Goal: Information Seeking & Learning: Check status

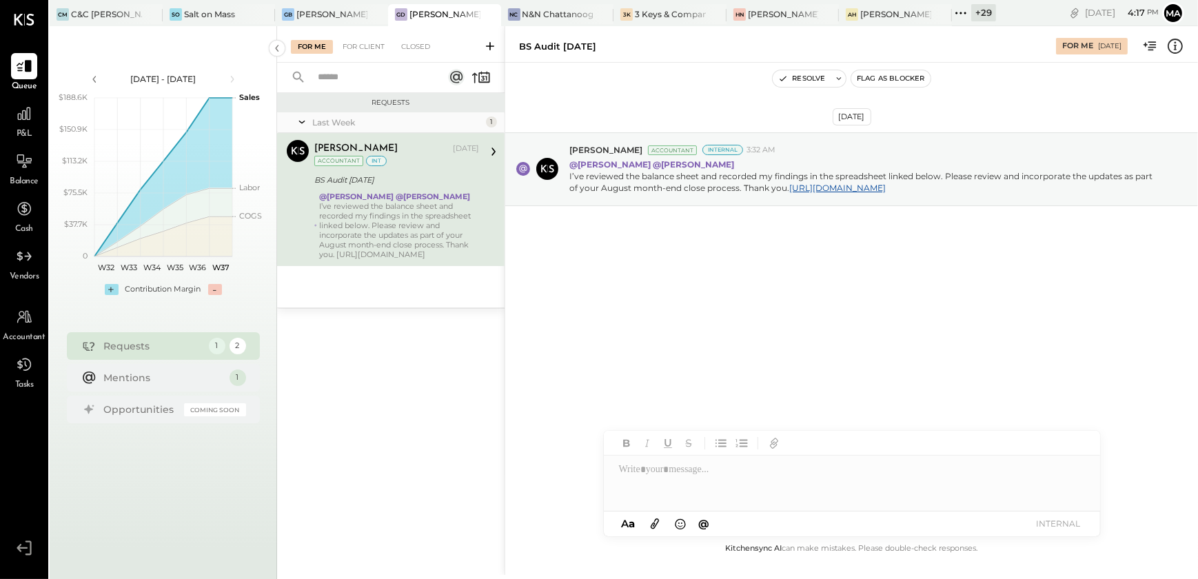
click at [974, 12] on div "+ 29" at bounding box center [983, 12] width 25 height 17
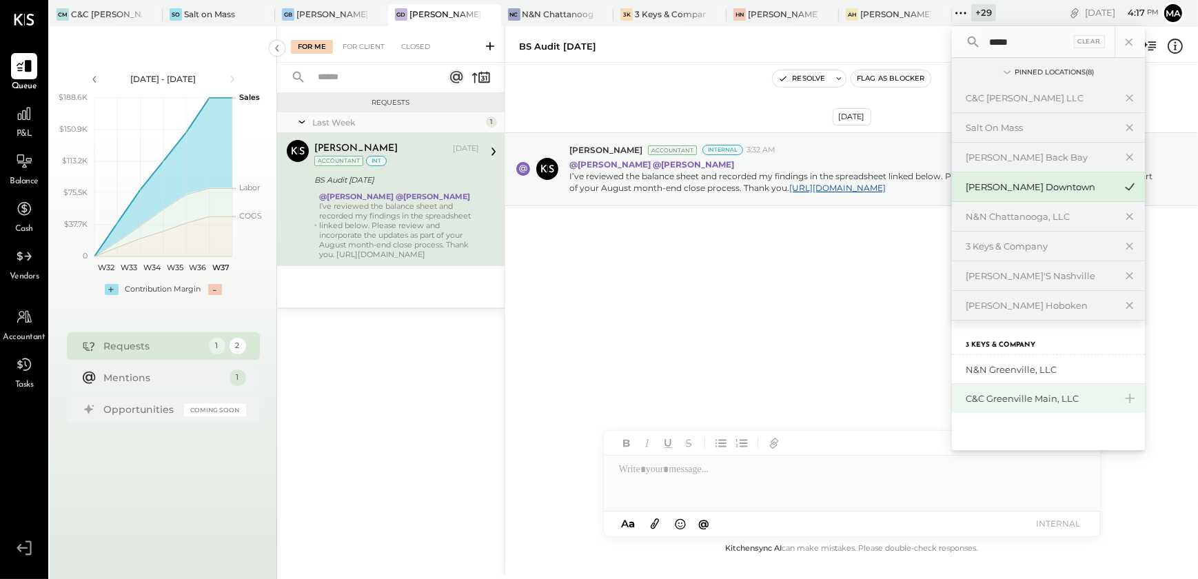
type input "*****"
click at [1018, 404] on div "C&C Greenville Main, LLC" at bounding box center [1048, 398] width 193 height 29
click at [26, 125] on div at bounding box center [24, 114] width 26 height 26
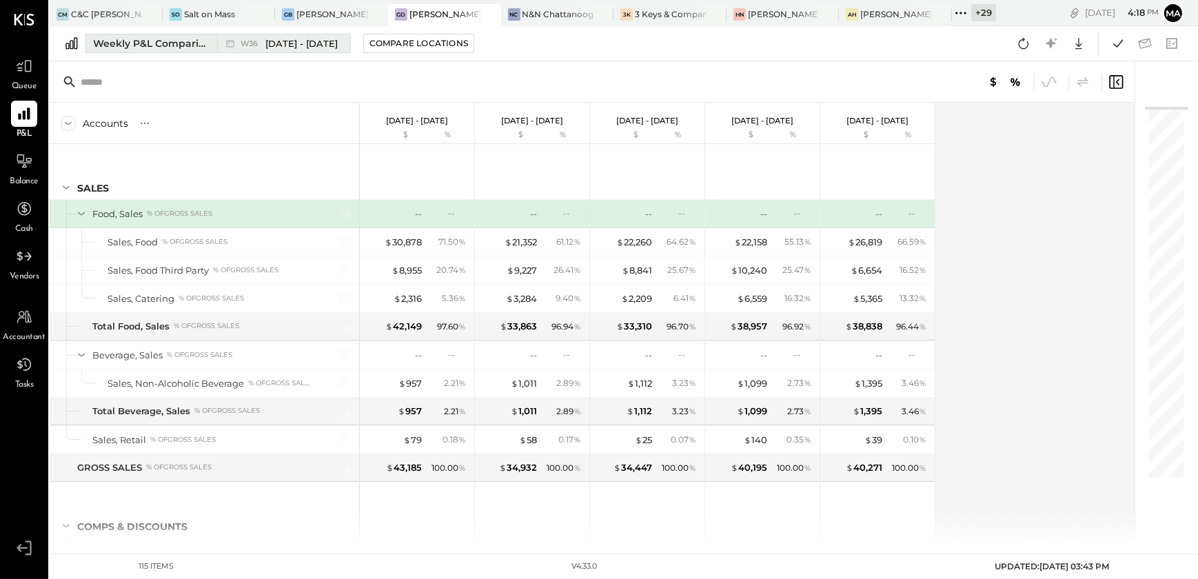
click at [139, 43] on div "Weekly P&L Comparison" at bounding box center [151, 44] width 116 height 14
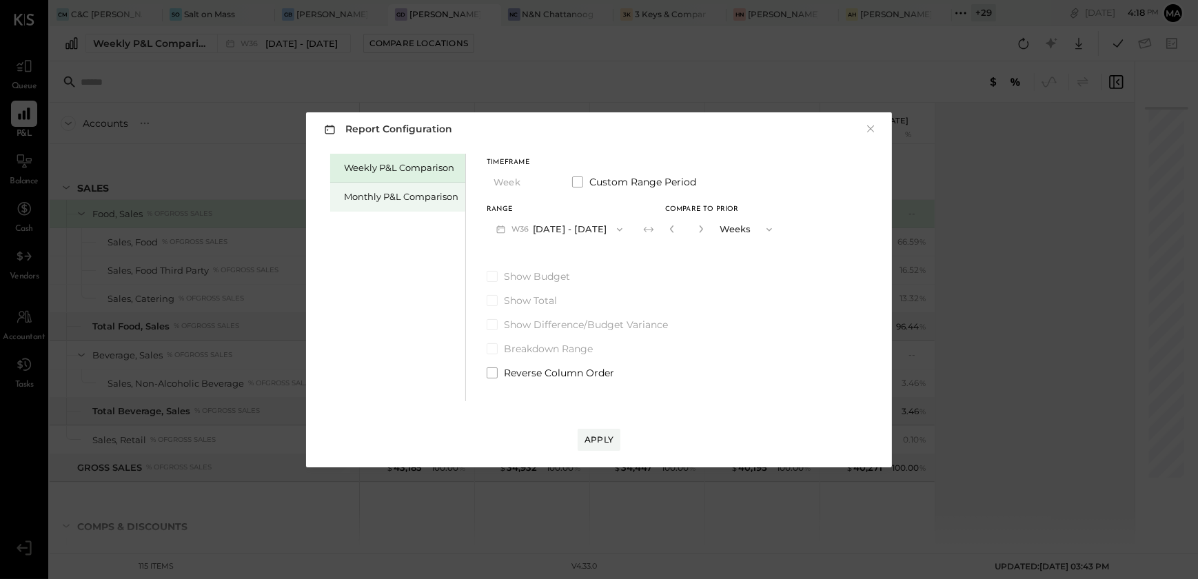
click at [391, 194] on div "Monthly P&L Comparison" at bounding box center [401, 196] width 114 height 13
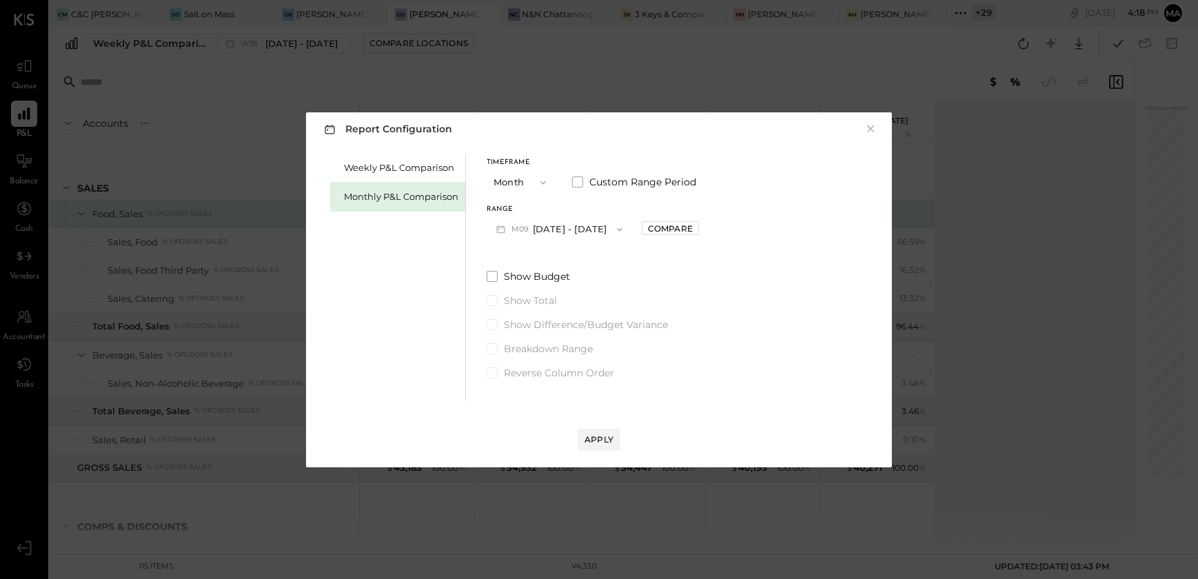
click at [590, 236] on button "M09 [DATE] - [DATE]" at bounding box center [558, 228] width 145 height 25
click at [579, 260] on span "[DATE] - [DATE]" at bounding box center [553, 260] width 65 height 12
click at [601, 433] on div "Apply" at bounding box center [598, 439] width 29 height 12
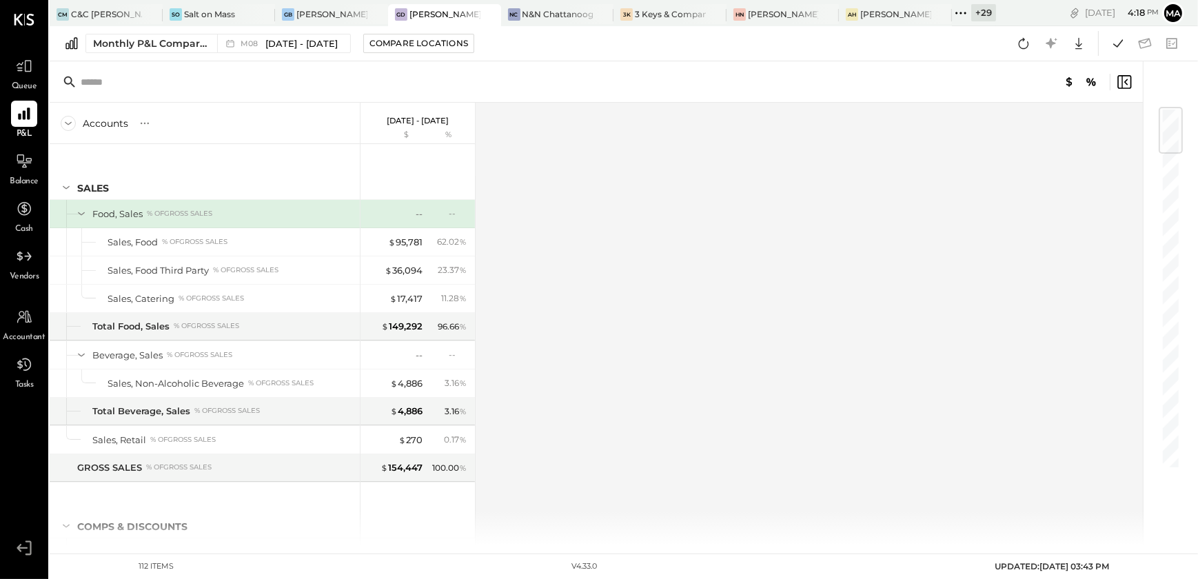
click at [983, 17] on div "+ 29" at bounding box center [983, 12] width 25 height 17
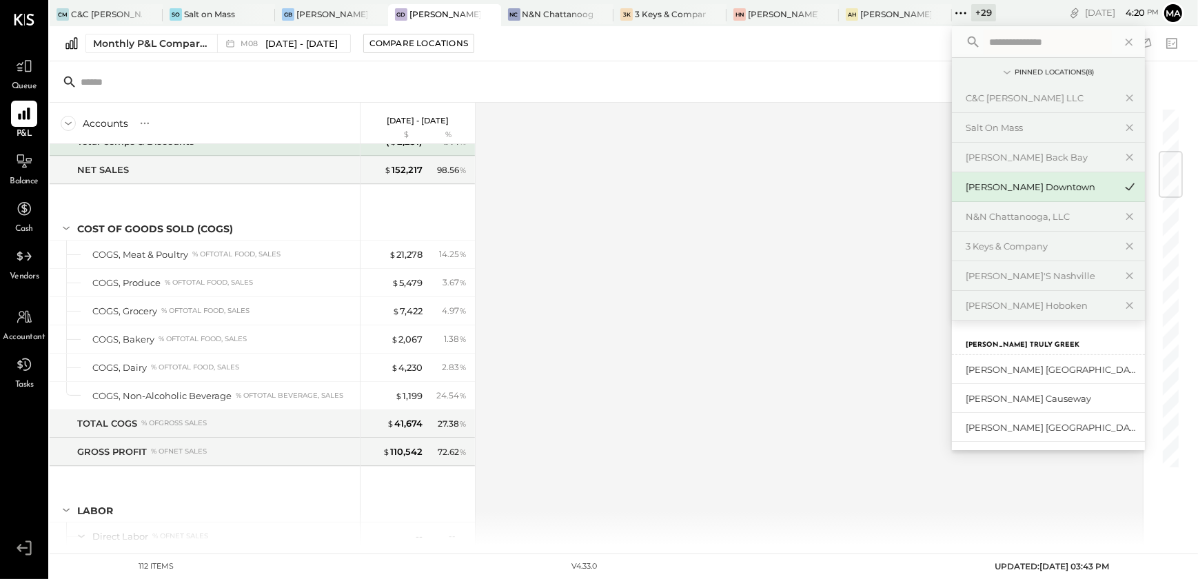
scroll to position [250, 0]
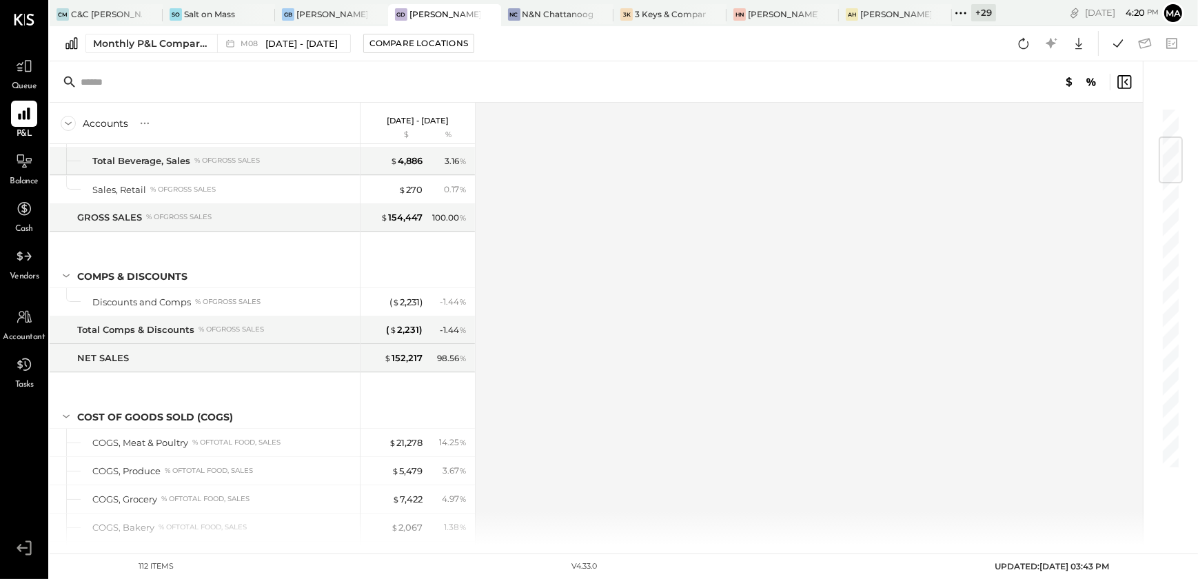
click at [632, 335] on div "Accounts S % GL [DATE] - [DATE] $ % SALES Food, Sales % of GROSS SALES Sales, F…" at bounding box center [597, 324] width 1095 height 442
click at [977, 8] on div "+ 29" at bounding box center [983, 12] width 25 height 17
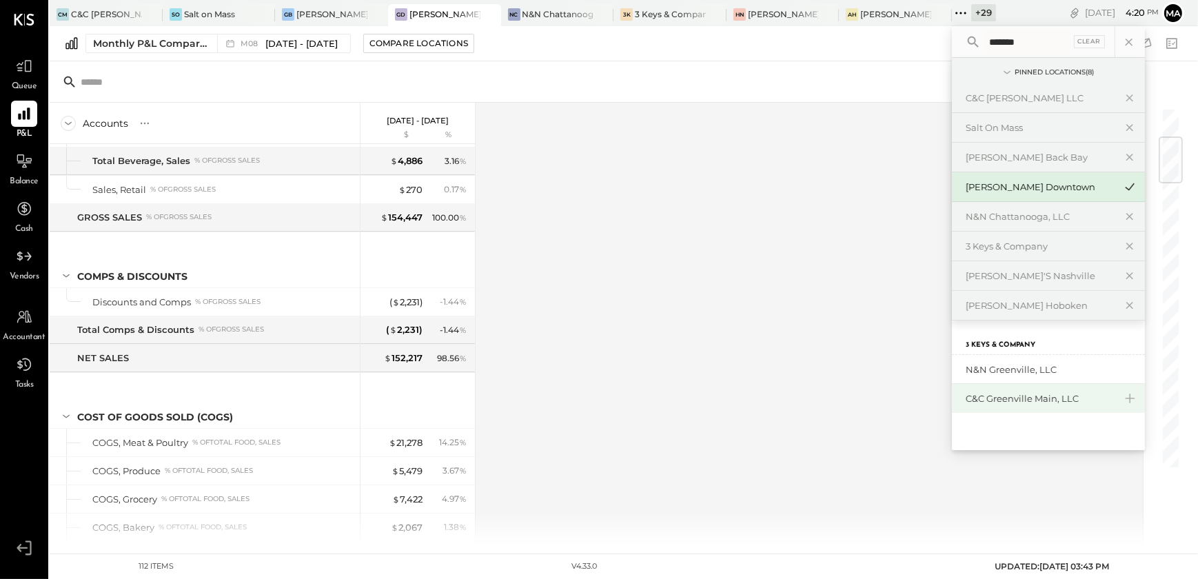
type input "*******"
click at [1046, 403] on div "C&C Greenville Main, LLC" at bounding box center [1039, 398] width 149 height 13
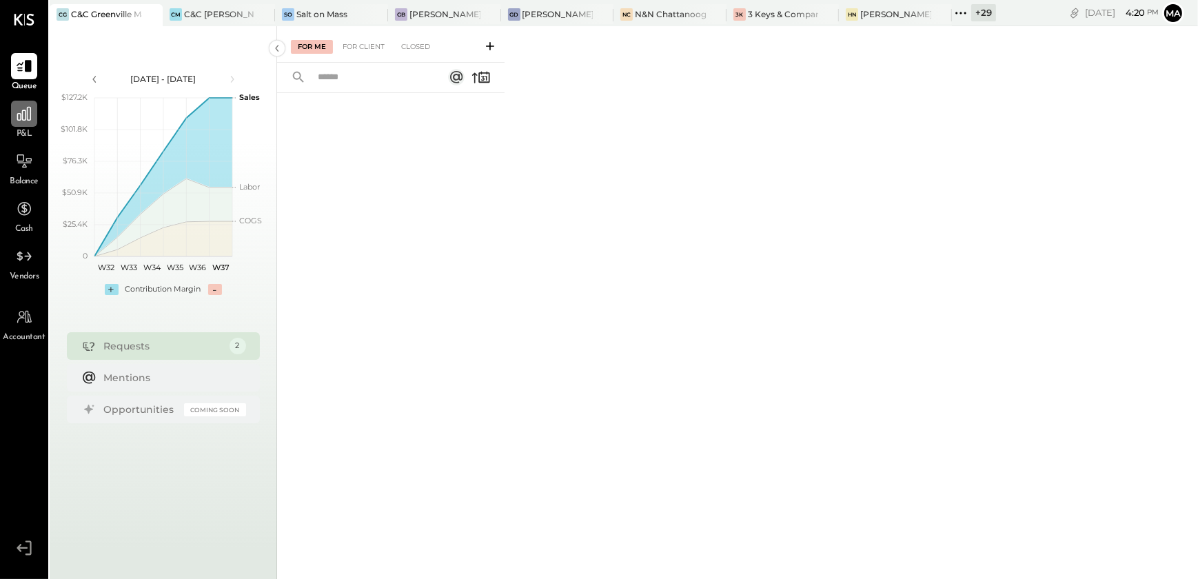
click at [25, 122] on icon at bounding box center [24, 114] width 18 height 18
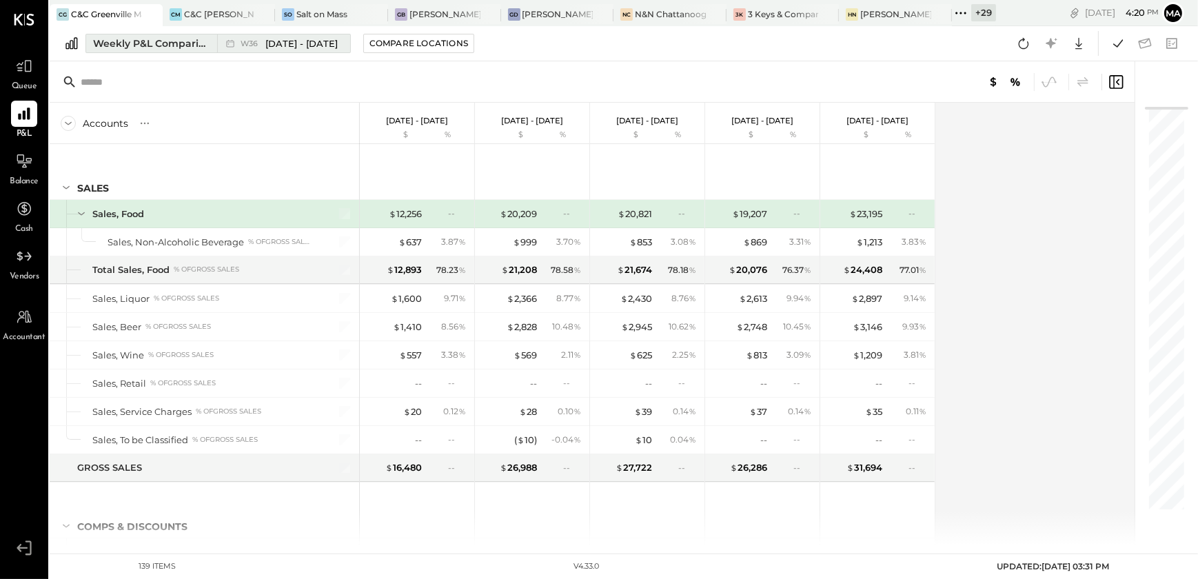
click at [151, 44] on div "Weekly P&L Comparison" at bounding box center [151, 44] width 116 height 14
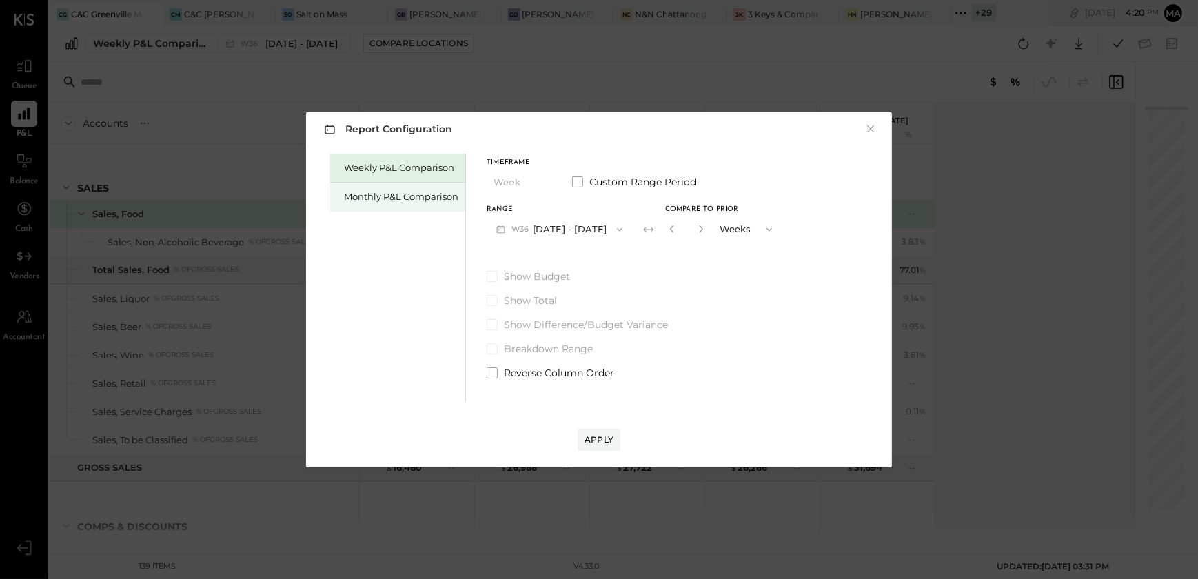
click at [406, 200] on div "Monthly P&L Comparison" at bounding box center [401, 196] width 114 height 13
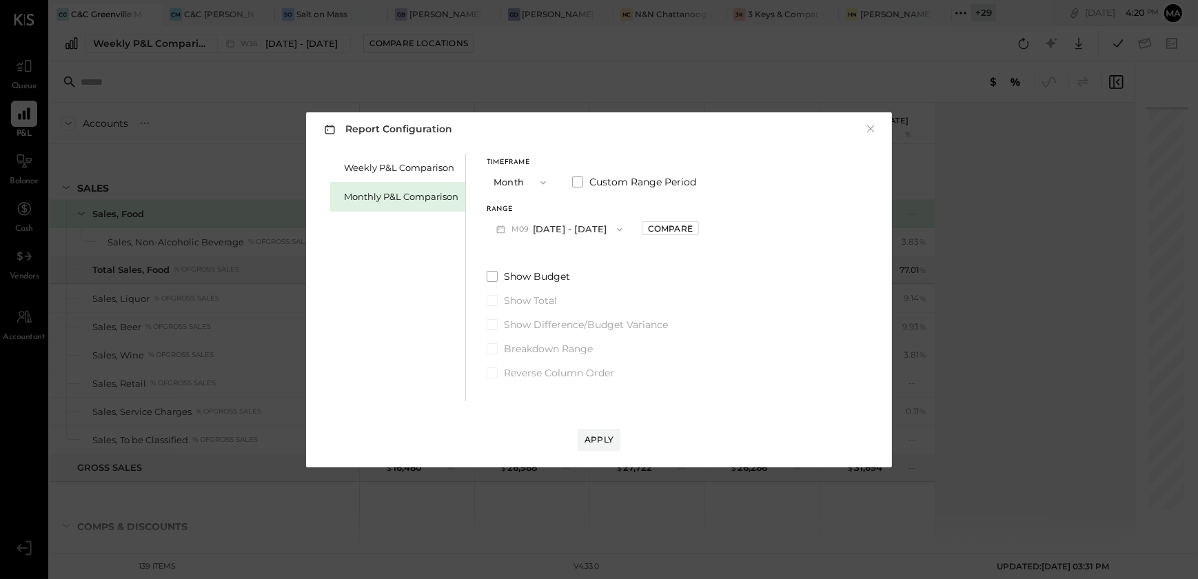
click at [588, 236] on button "M09 [DATE] - [DATE]" at bounding box center [558, 228] width 145 height 25
drag, startPoint x: 575, startPoint y: 259, endPoint x: 570, endPoint y: 337, distance: 78.0
click at [577, 259] on span "[DATE] - [DATE]" at bounding box center [553, 260] width 65 height 12
click at [606, 441] on div "Apply" at bounding box center [598, 439] width 29 height 12
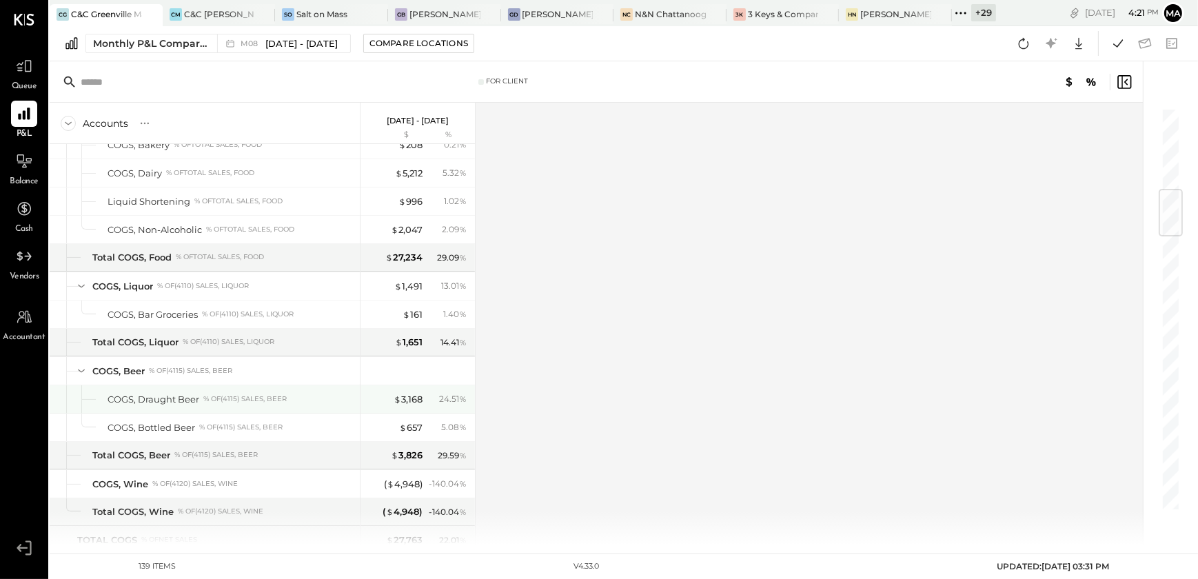
scroll to position [751, 0]
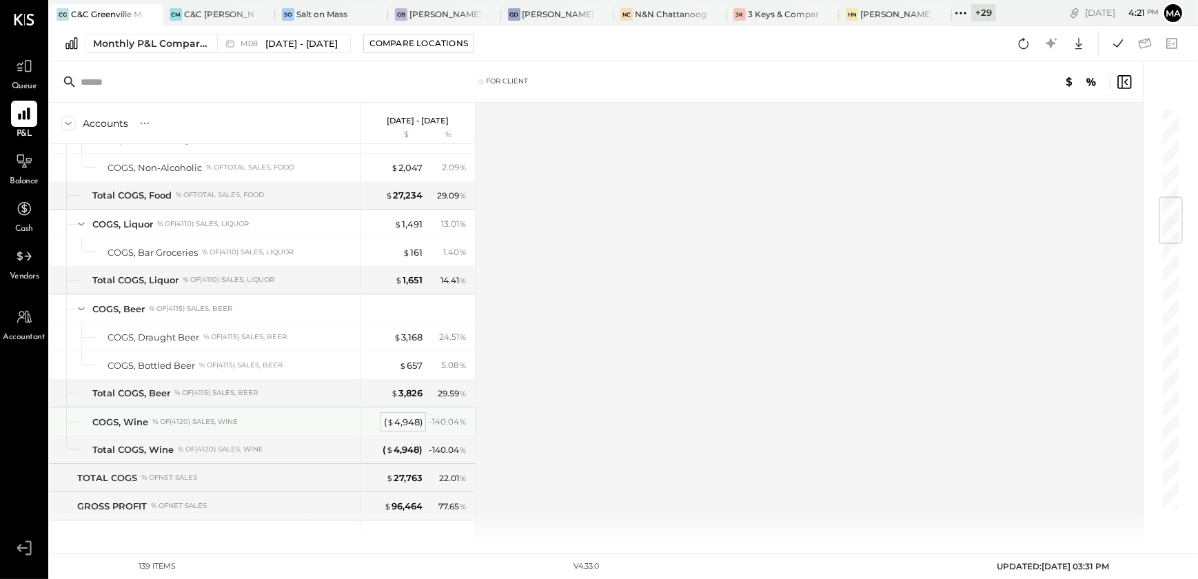
click at [394, 416] on div "( $ 4,948 )" at bounding box center [403, 422] width 39 height 13
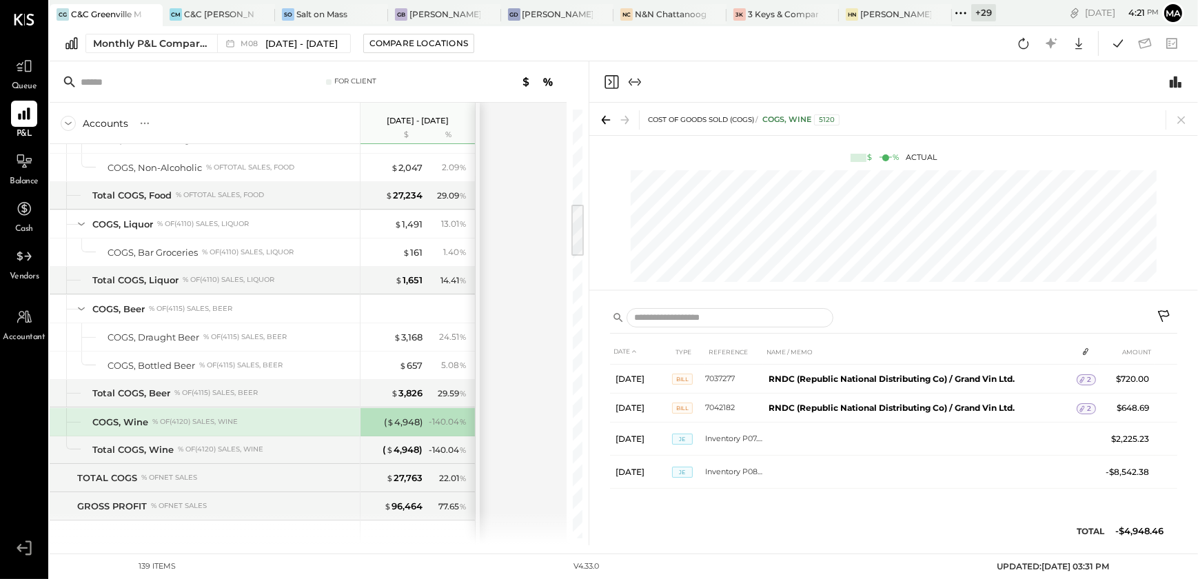
drag, startPoint x: 1162, startPoint y: 316, endPoint x: 1155, endPoint y: 318, distance: 7.0
click at [1162, 316] on icon at bounding box center [1164, 316] width 12 height 12
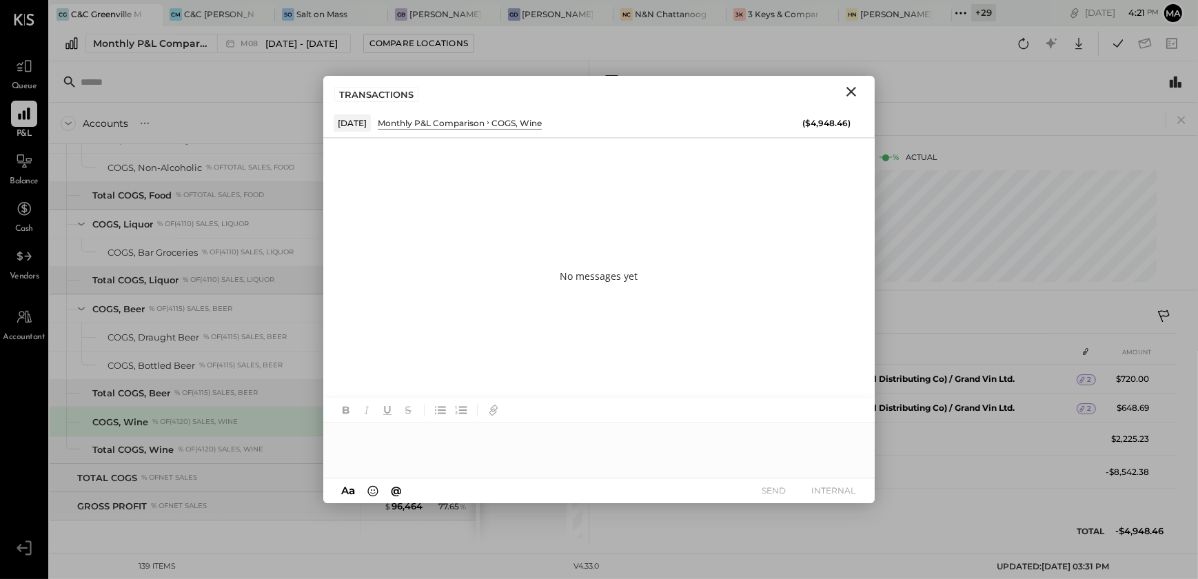
click at [399, 436] on div at bounding box center [598, 449] width 551 height 55
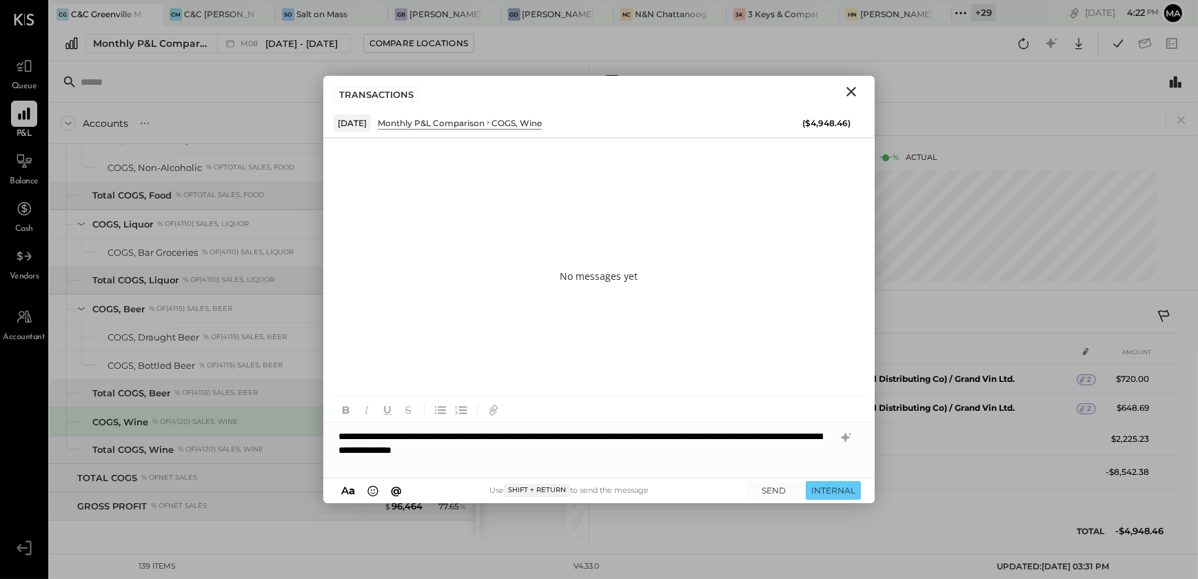
click at [739, 434] on div "**********" at bounding box center [598, 449] width 551 height 55
click at [704, 453] on div "**********" at bounding box center [598, 449] width 551 height 55
click at [640, 453] on div "**********" at bounding box center [598, 449] width 551 height 55
click at [851, 434] on icon at bounding box center [845, 437] width 17 height 17
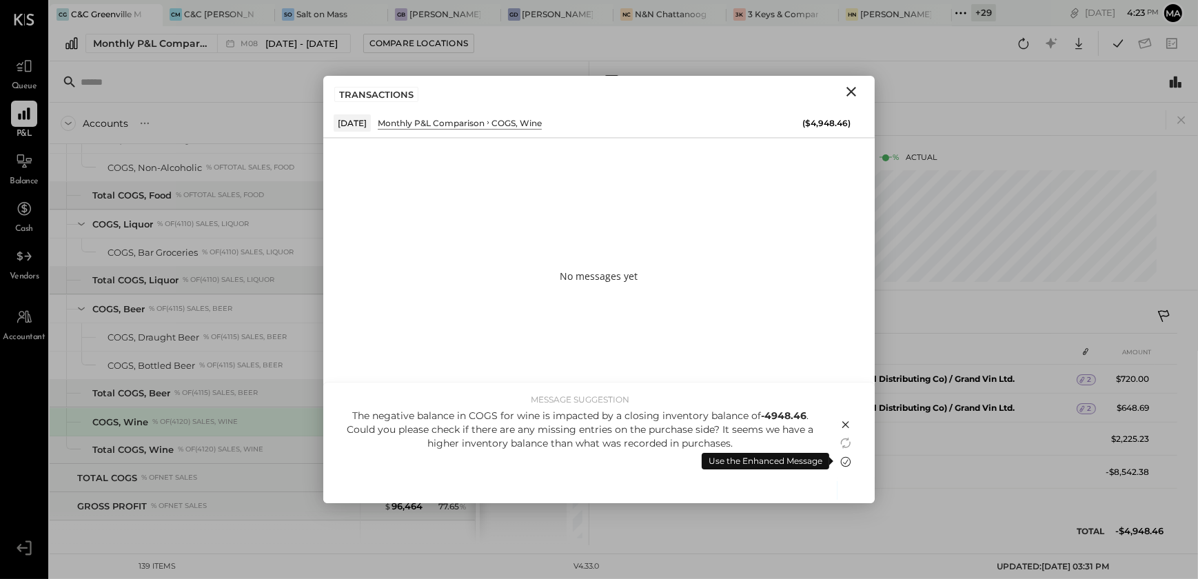
click at [848, 464] on icon at bounding box center [846, 461] width 10 height 10
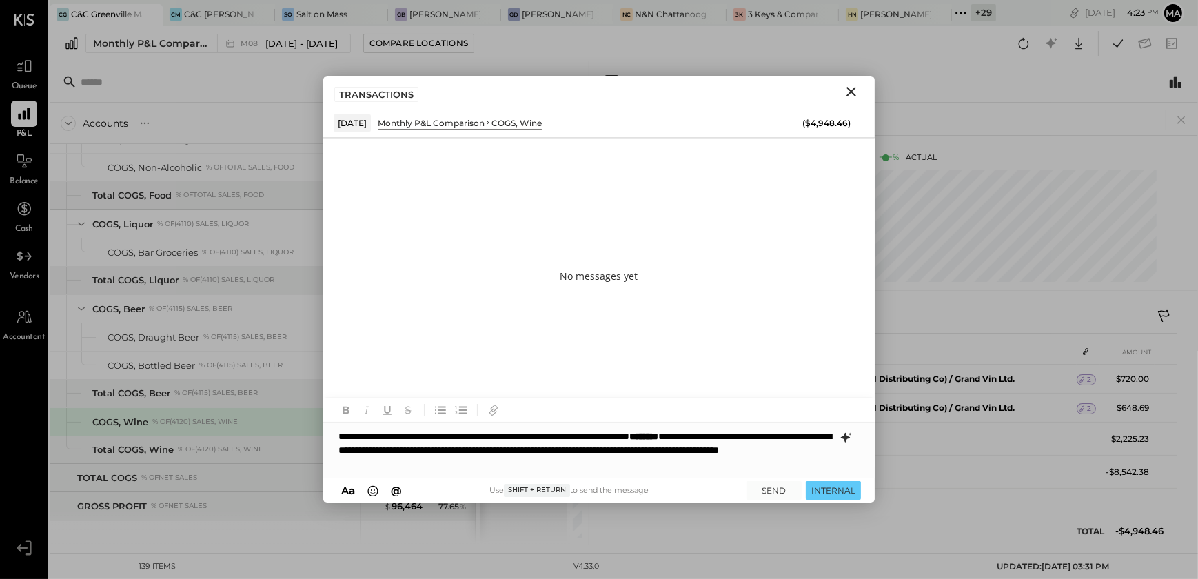
click at [637, 469] on div "**********" at bounding box center [598, 449] width 551 height 55
click at [791, 493] on button "SEND" at bounding box center [773, 490] width 55 height 19
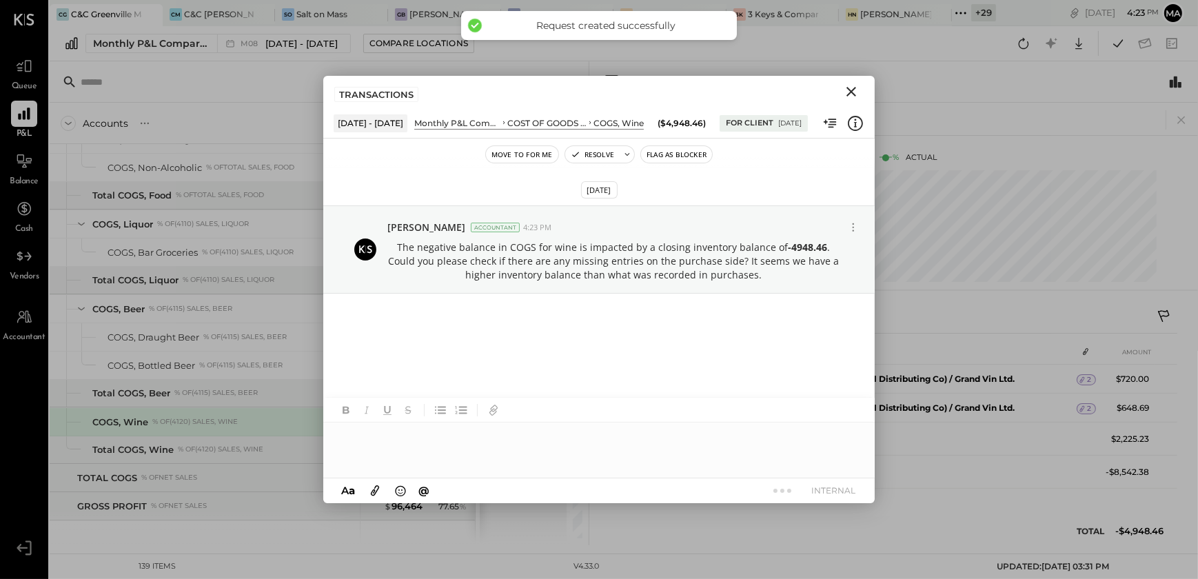
click at [854, 99] on icon "Close" at bounding box center [851, 91] width 17 height 17
